Goal: Transaction & Acquisition: Purchase product/service

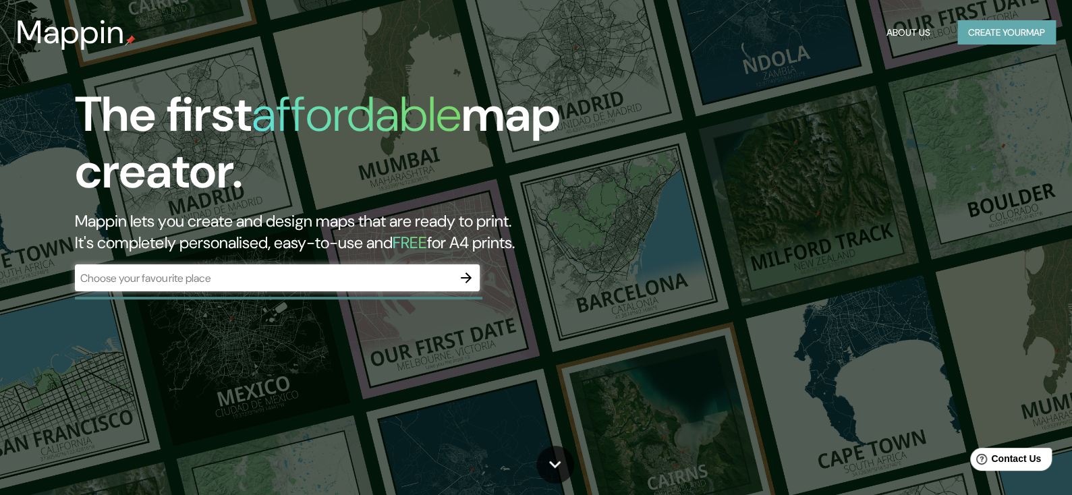
click at [958, 40] on button "Create your map" at bounding box center [1006, 32] width 98 height 25
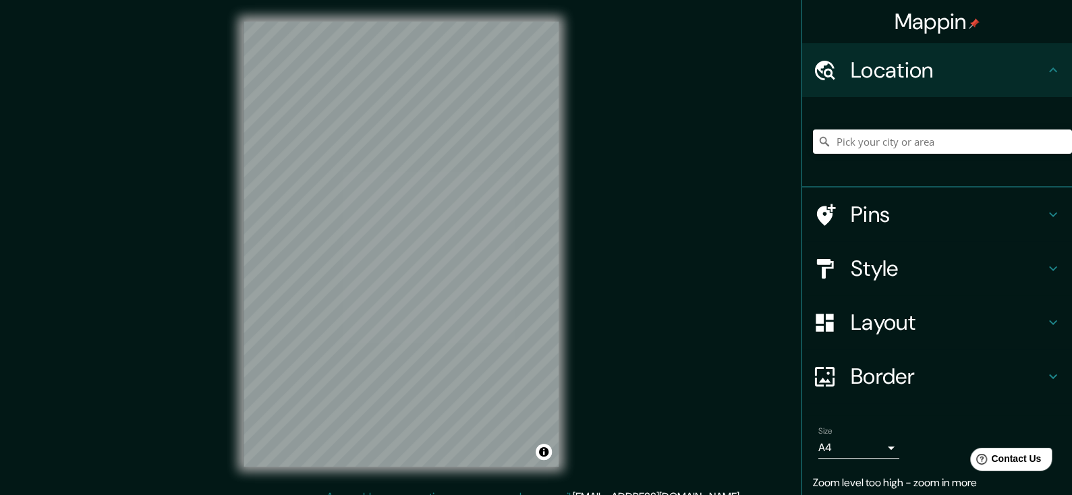
click at [1039, 151] on div "Mappin Location Pins Style Layout Border Choose a border. Hint : you can make l…" at bounding box center [536, 255] width 1072 height 510
click at [856, 146] on input "Pick your city or area" at bounding box center [942, 141] width 259 height 24
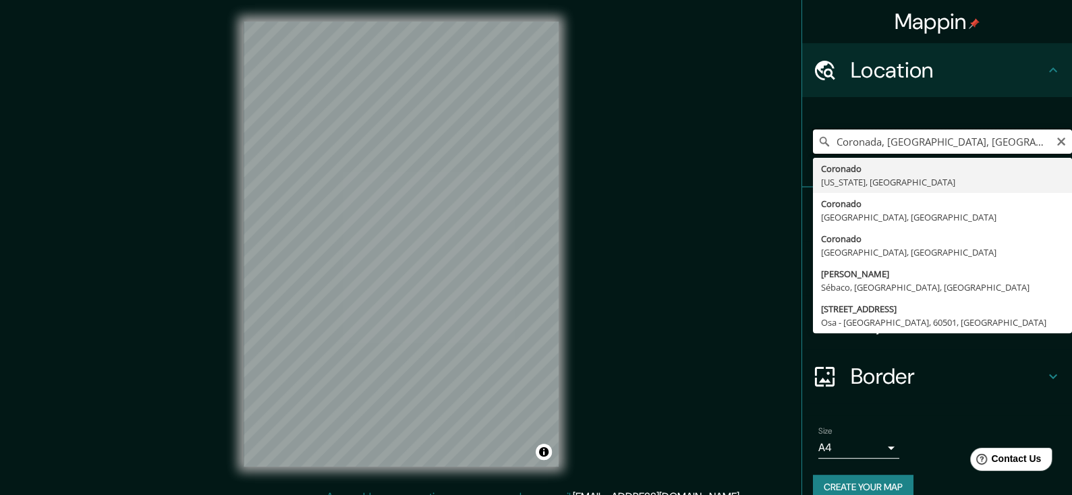
drag, startPoint x: 1024, startPoint y: 139, endPoint x: 877, endPoint y: 185, distance: 154.2
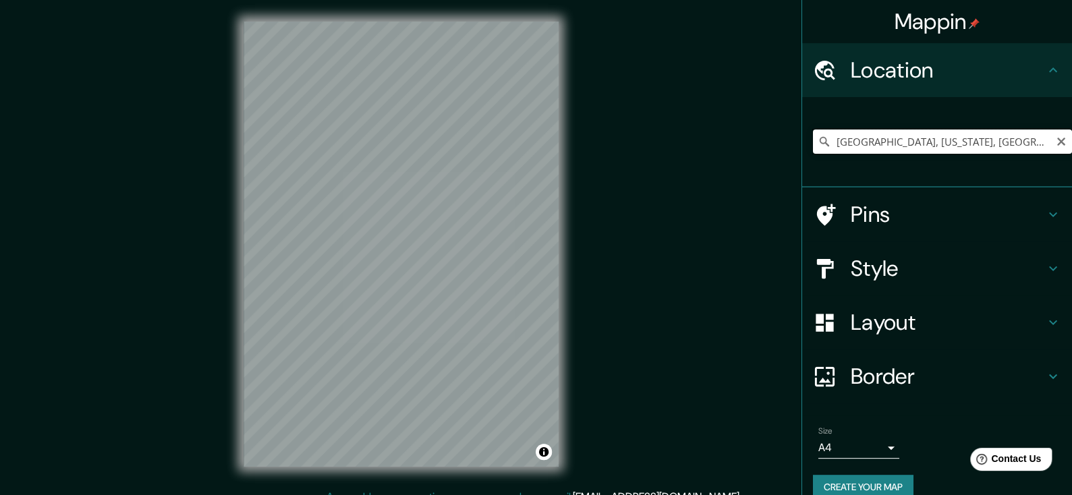
click at [1010, 130] on input "[GEOGRAPHIC_DATA], [US_STATE], [GEOGRAPHIC_DATA]" at bounding box center [942, 141] width 259 height 24
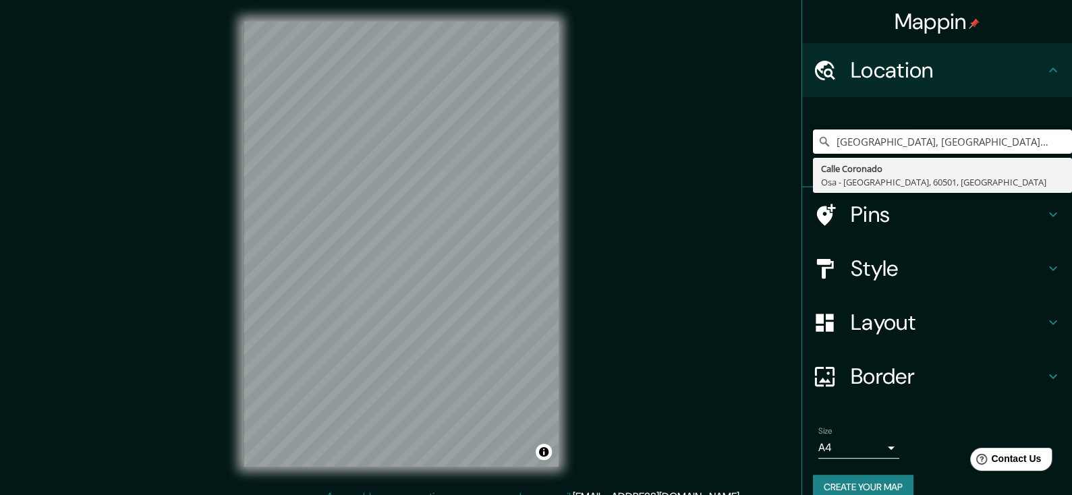
type input "[GEOGRAPHIC_DATA], [GEOGRAPHIC_DATA] - [GEOGRAPHIC_DATA], [GEOGRAPHIC_DATA]"
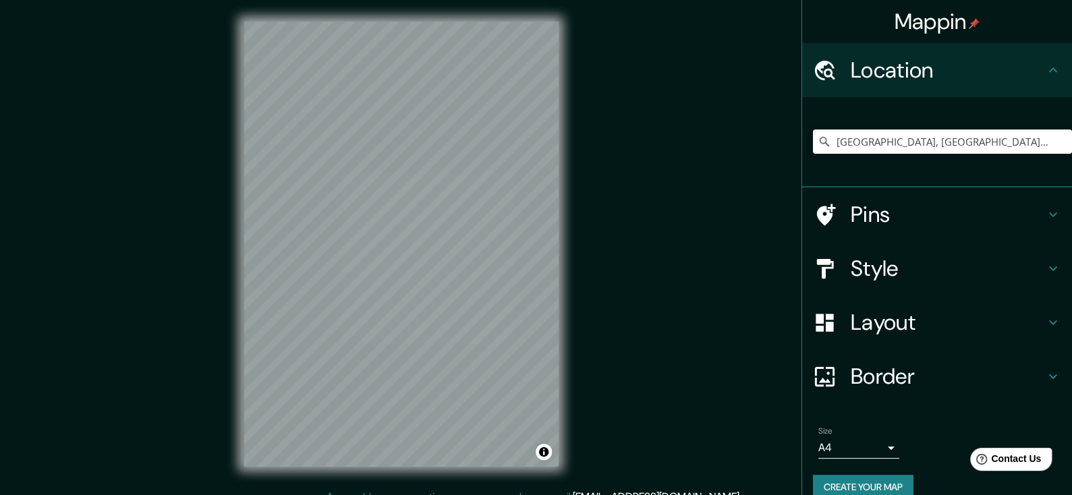
click at [514, 494] on html "Mappin Location [GEOGRAPHIC_DATA], [GEOGRAPHIC_DATA] [GEOGRAPHIC_DATA] - [GEOGR…" at bounding box center [536, 247] width 1072 height 495
click at [619, 318] on div "Mappin Location [GEOGRAPHIC_DATA], [GEOGRAPHIC_DATA] [GEOGRAPHIC_DATA] - [GEOGR…" at bounding box center [536, 255] width 1072 height 510
click at [1055, 143] on icon "Clear" at bounding box center [1060, 141] width 11 height 11
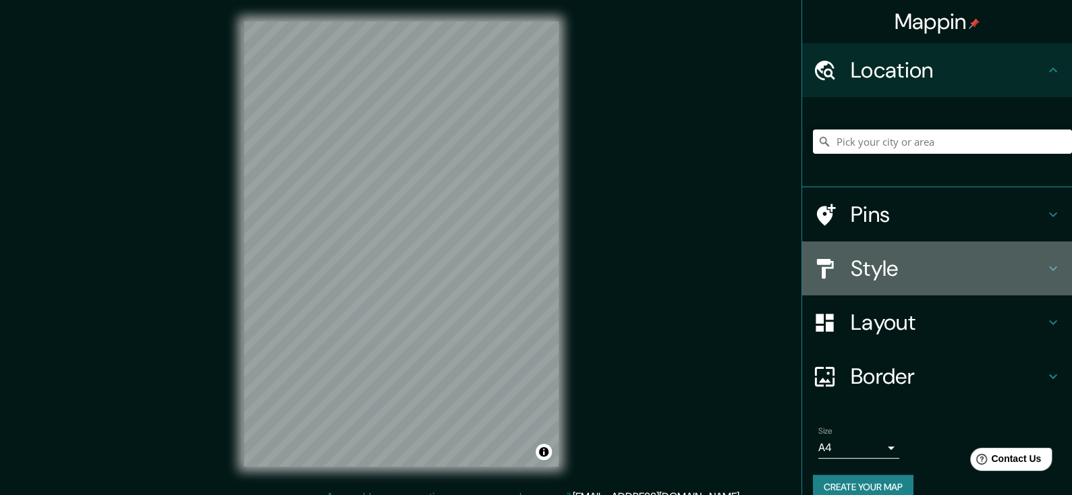
click at [1010, 286] on div "Style" at bounding box center [937, 268] width 270 height 54
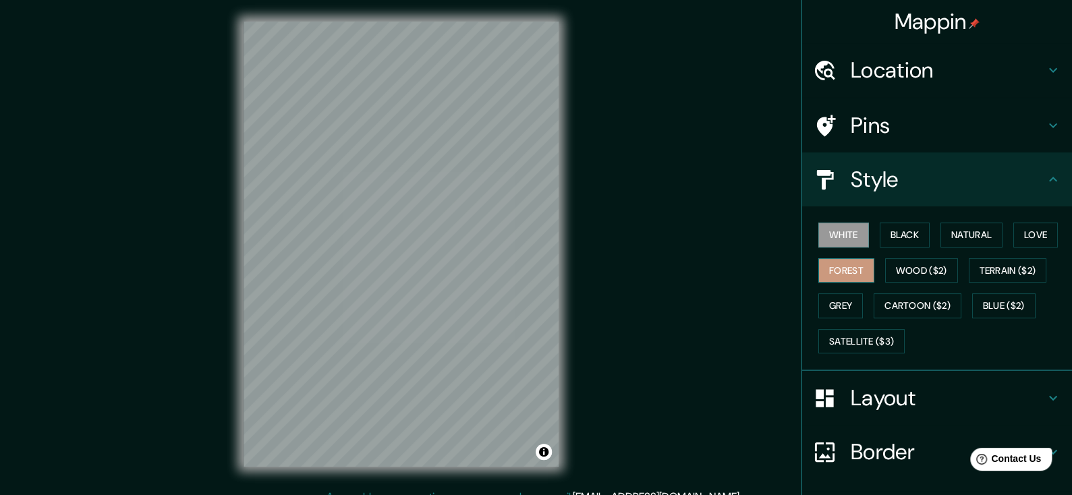
click at [818, 262] on button "Forest" at bounding box center [846, 270] width 56 height 25
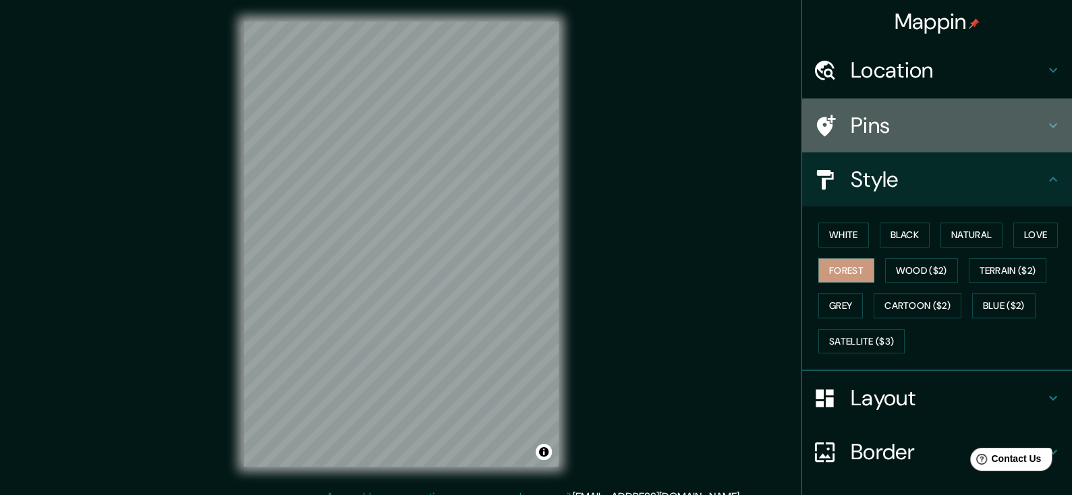
click at [926, 137] on h4 "Pins" at bounding box center [947, 125] width 194 height 27
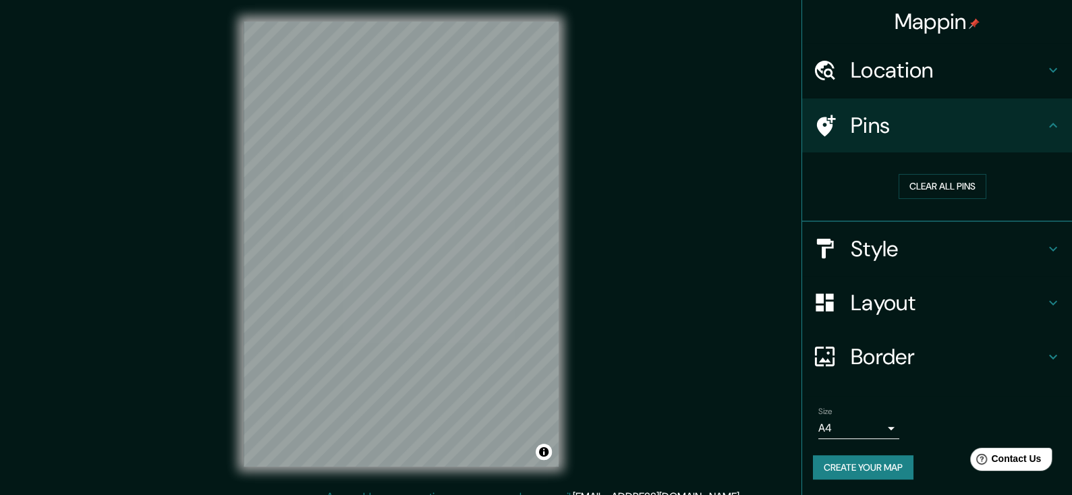
click at [937, 81] on h4 "Location" at bounding box center [947, 70] width 194 height 27
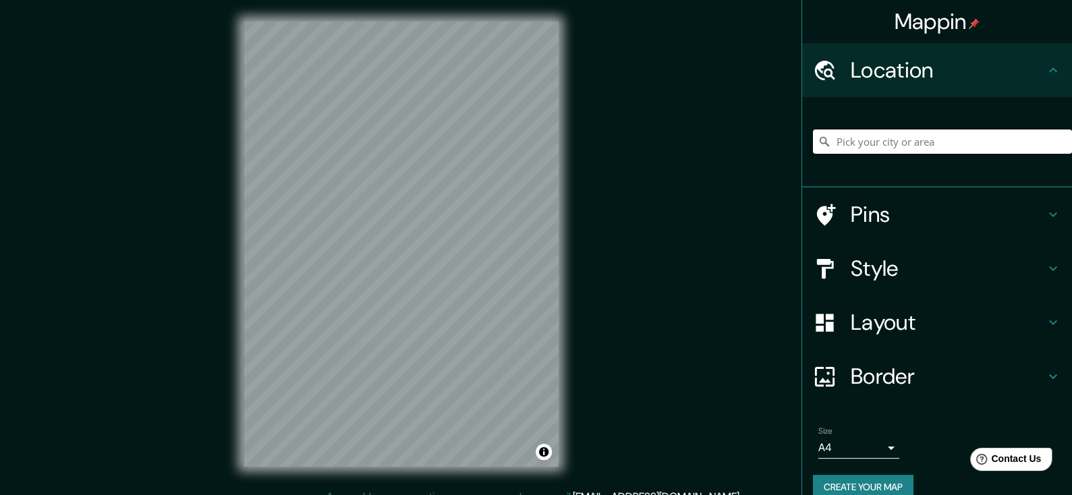
click at [918, 316] on h4 "Layout" at bounding box center [947, 322] width 194 height 27
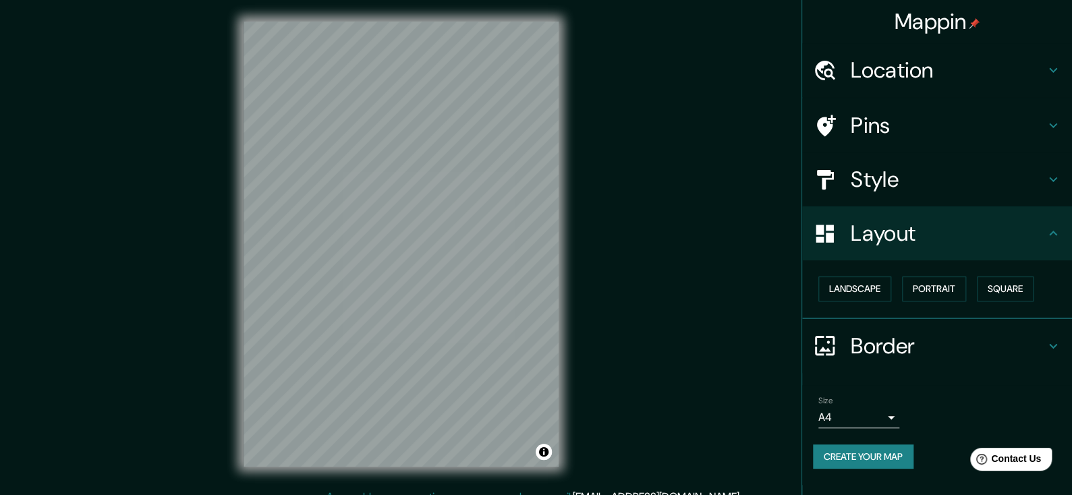
click at [964, 68] on h4 "Location" at bounding box center [947, 70] width 194 height 27
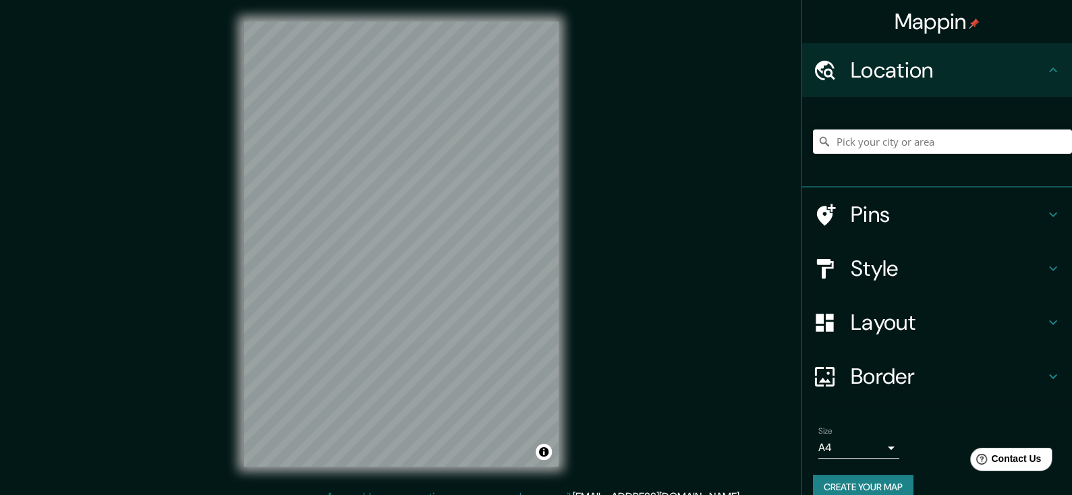
click at [952, 121] on div "[GEOGRAPHIC_DATA] - [GEOGRAPHIC_DATA], [GEOGRAPHIC_DATA]" at bounding box center [942, 141] width 259 height 67
click at [940, 140] on input "Pick your city or area" at bounding box center [942, 141] width 259 height 24
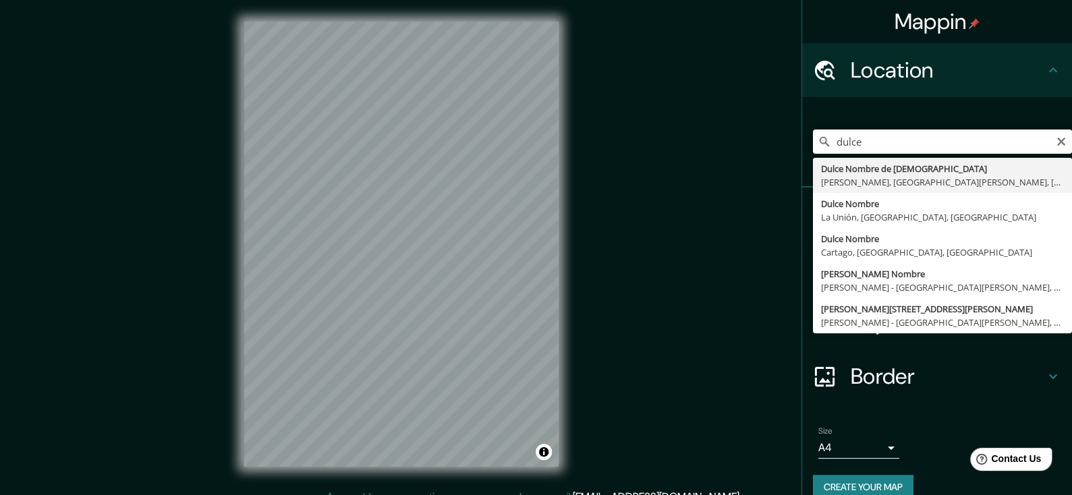
drag, startPoint x: 947, startPoint y: 171, endPoint x: 960, endPoint y: 165, distance: 13.6
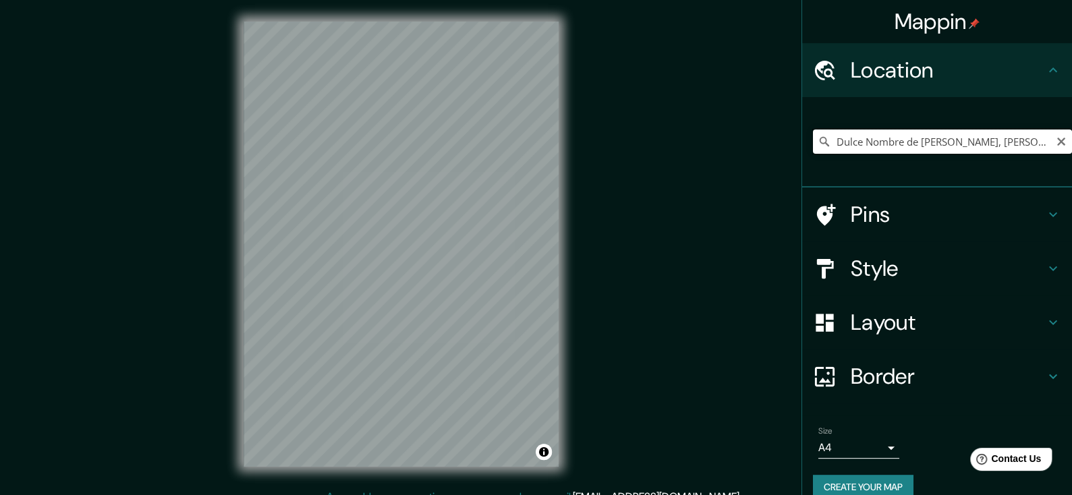
click at [933, 140] on input "Dulce Nombre de [PERSON_NAME], [PERSON_NAME], [GEOGRAPHIC_DATA][PERSON_NAME], […" at bounding box center [942, 141] width 259 height 24
click at [814, 150] on input "Dulce Nombre de [PERSON_NAME], [PERSON_NAME], [GEOGRAPHIC_DATA][PERSON_NAME], […" at bounding box center [942, 141] width 259 height 24
click at [819, 137] on icon at bounding box center [823, 141] width 9 height 9
click at [813, 145] on input "Dulce Nombre de [PERSON_NAME], [PERSON_NAME], [GEOGRAPHIC_DATA][PERSON_NAME], […" at bounding box center [942, 141] width 259 height 24
click at [817, 144] on icon at bounding box center [823, 141] width 13 height 13
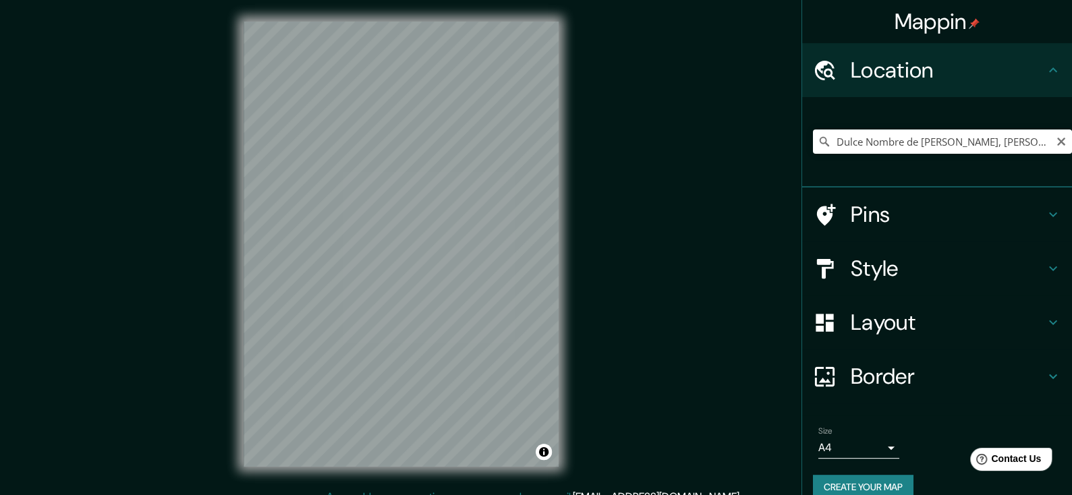
click at [817, 144] on icon at bounding box center [823, 141] width 13 height 13
click at [860, 138] on input "Dulce Nombre de [PERSON_NAME], [PERSON_NAME], [GEOGRAPHIC_DATA][PERSON_NAME], […" at bounding box center [942, 141] width 259 height 24
click at [831, 158] on div "Dulce Nombre de [PERSON_NAME], [PERSON_NAME], [GEOGRAPHIC_DATA][PERSON_NAME], […" at bounding box center [942, 141] width 259 height 67
click at [964, 129] on div "Dulce Nombre de [PERSON_NAME], [PERSON_NAME], [GEOGRAPHIC_DATA][PERSON_NAME], […" at bounding box center [942, 141] width 259 height 67
click at [972, 146] on input "Dulce Nombre de [PERSON_NAME], [PERSON_NAME], [GEOGRAPHIC_DATA][PERSON_NAME], […" at bounding box center [942, 141] width 259 height 24
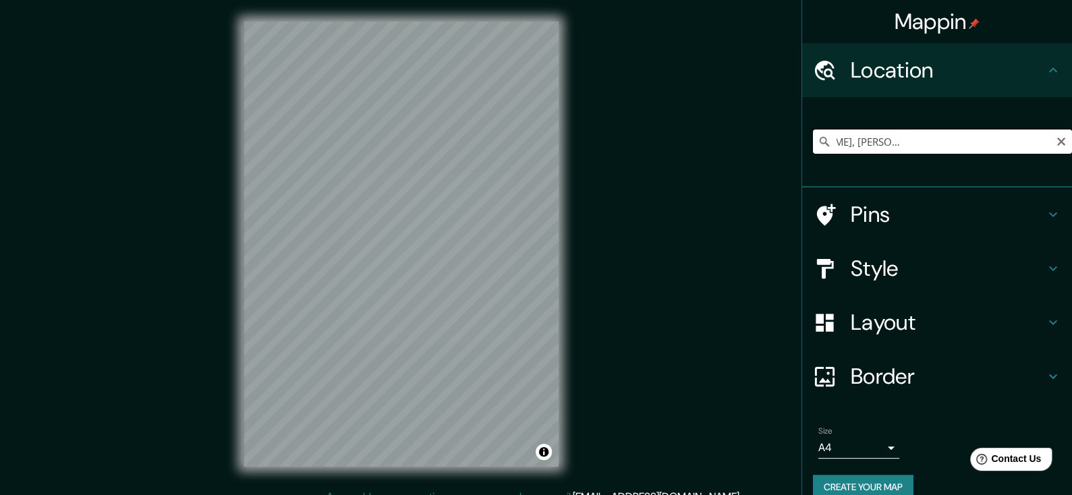
scroll to position [0, 164]
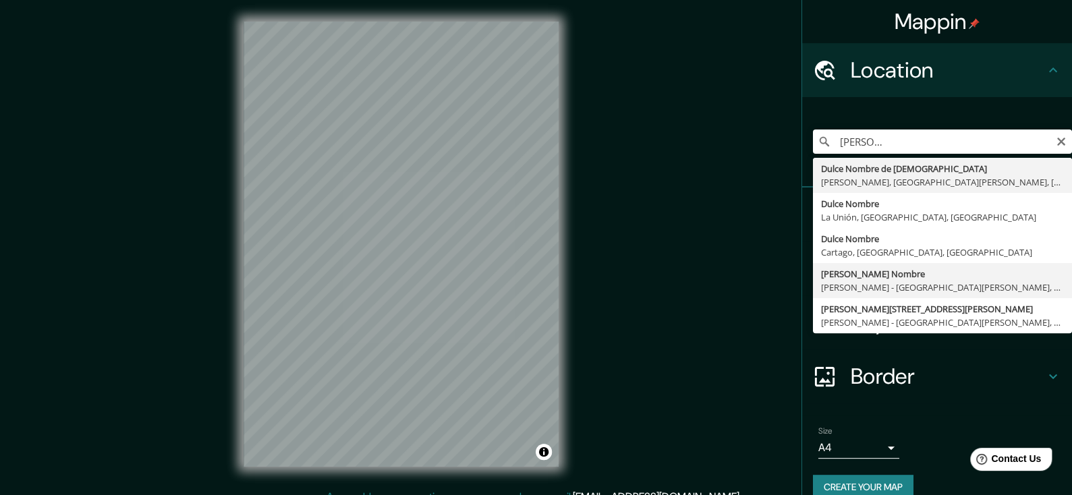
type input "[PERSON_NAME] Nombre, [PERSON_NAME] - [GEOGRAPHIC_DATA][PERSON_NAME], 11103, [G…"
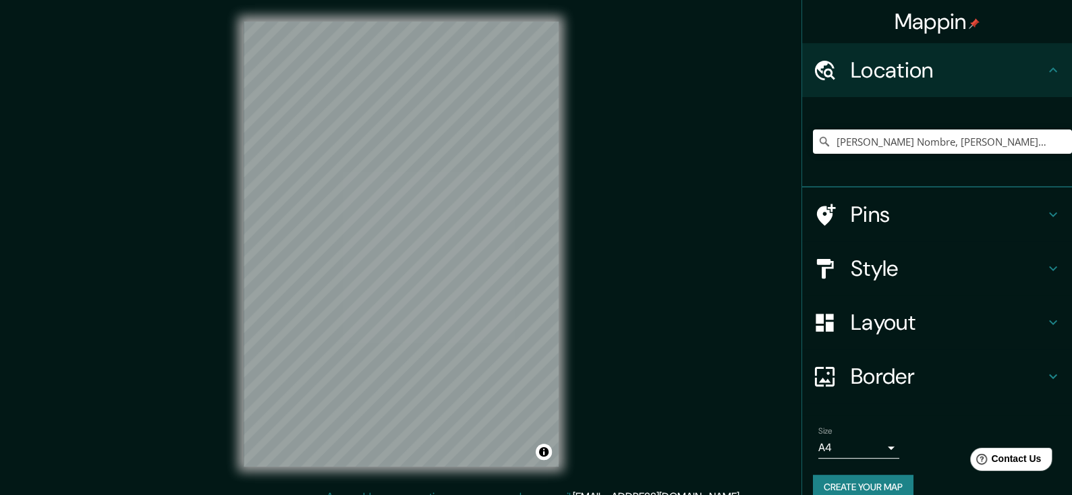
click at [167, 252] on div "Mappin Location [PERSON_NAME][GEOGRAPHIC_DATA], [PERSON_NAME] - [GEOGRAPHIC_DAT…" at bounding box center [536, 255] width 1072 height 510
click at [671, 284] on div "Mappin Location [PERSON_NAME][GEOGRAPHIC_DATA], [PERSON_NAME] - [GEOGRAPHIC_DAT…" at bounding box center [536, 255] width 1072 height 510
click at [594, 320] on div "Mappin Location [PERSON_NAME][GEOGRAPHIC_DATA], [PERSON_NAME] - [GEOGRAPHIC_DAT…" at bounding box center [536, 255] width 1072 height 510
